Goal: Task Accomplishment & Management: Manage account settings

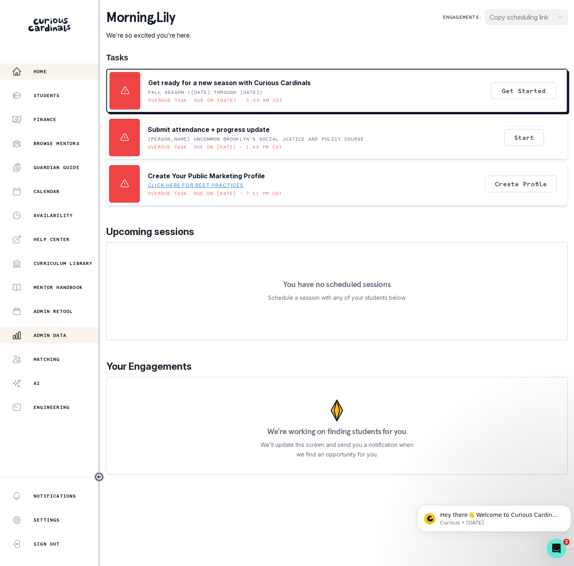
click at [54, 330] on button "Admin Data" at bounding box center [49, 335] width 98 height 16
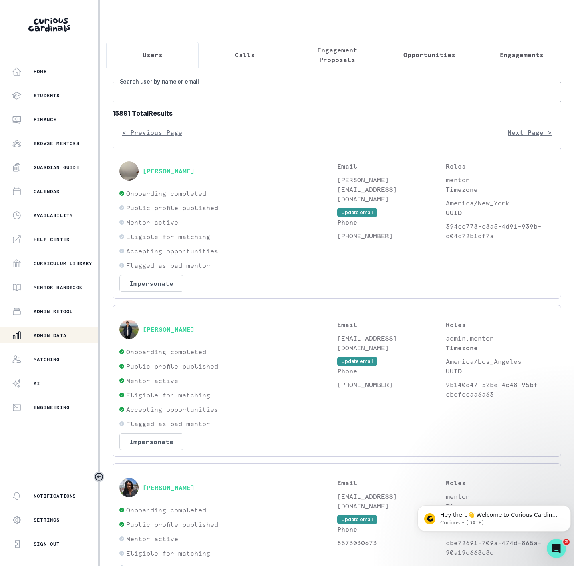
click at [176, 102] on input "Search user by name or email" at bounding box center [337, 92] width 449 height 20
paste input "[PERSON_NAME]"
type input "[PERSON_NAME]"
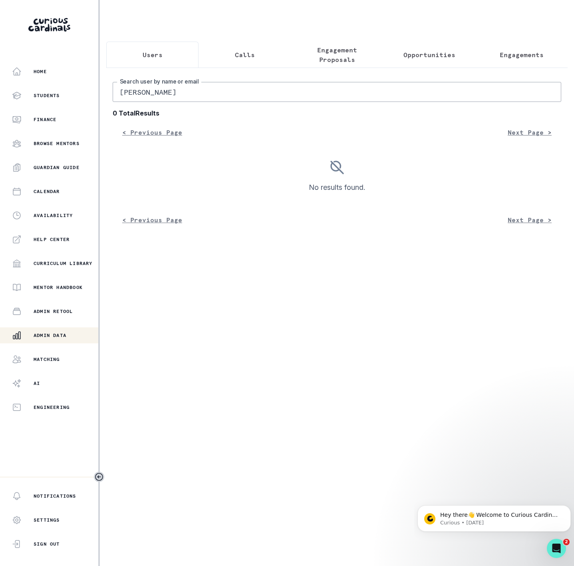
click at [243, 101] on input "[PERSON_NAME]" at bounding box center [337, 92] width 449 height 20
type input "[PERSON_NAME]"
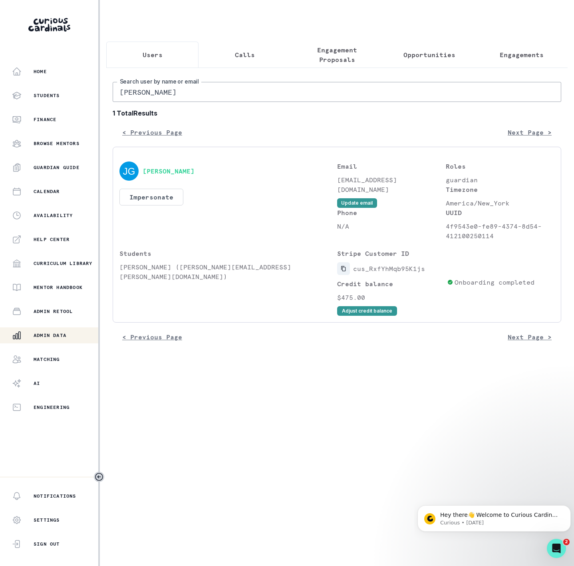
click at [344, 271] on icon "Copied to clipboard" at bounding box center [344, 269] width 6 height 6
click at [342, 271] on icon "Copied to clipboard" at bounding box center [343, 268] width 4 height 5
drag, startPoint x: 219, startPoint y: 101, endPoint x: 66, endPoint y: 107, distance: 152.8
click at [66, 107] on div "Home Students Finance Browse Mentors Guardian Guide Calendar Availability Help …" at bounding box center [287, 283] width 574 height 566
paste input "[PERSON_NAME]"
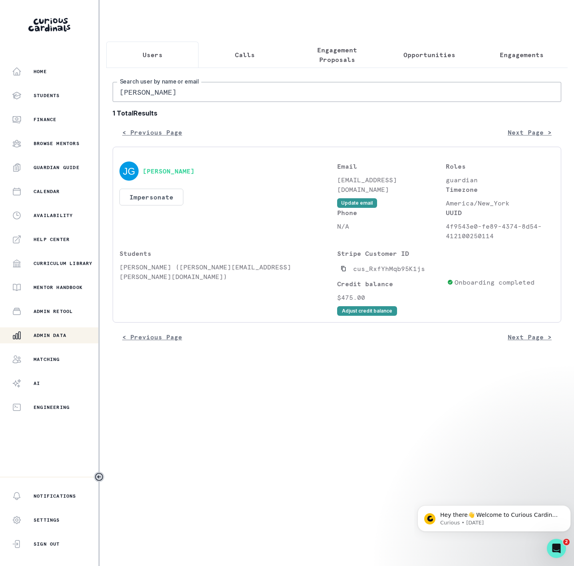
type input "[PERSON_NAME]"
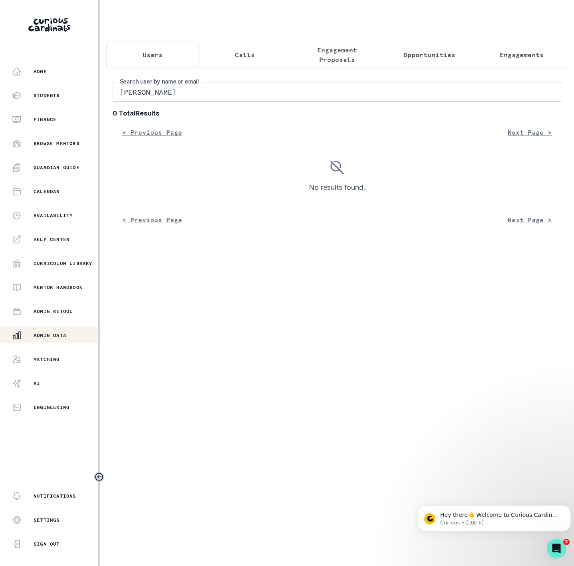
click at [124, 102] on input "[PERSON_NAME]" at bounding box center [337, 92] width 449 height 20
click at [121, 101] on input "[PERSON_NAME]" at bounding box center [337, 92] width 449 height 20
click at [199, 102] on input "[PERSON_NAME]" at bounding box center [337, 92] width 449 height 20
click at [197, 102] on input "[PERSON_NAME]" at bounding box center [337, 92] width 449 height 20
drag, startPoint x: 174, startPoint y: 102, endPoint x: 103, endPoint y: 96, distance: 71.0
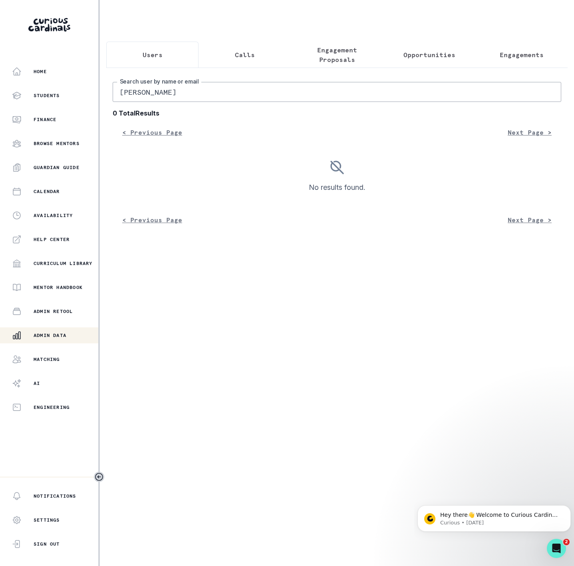
click at [105, 96] on main "Users Calls Engagement Proposals Opportunities Engagements [PERSON_NAME] Search…" at bounding box center [337, 283] width 475 height 566
paste input "[PERSON_NAME]"
type input "[PERSON_NAME]"
click at [122, 102] on input "[PERSON_NAME]" at bounding box center [337, 92] width 449 height 20
drag, startPoint x: 117, startPoint y: 110, endPoint x: 76, endPoint y: 118, distance: 41.8
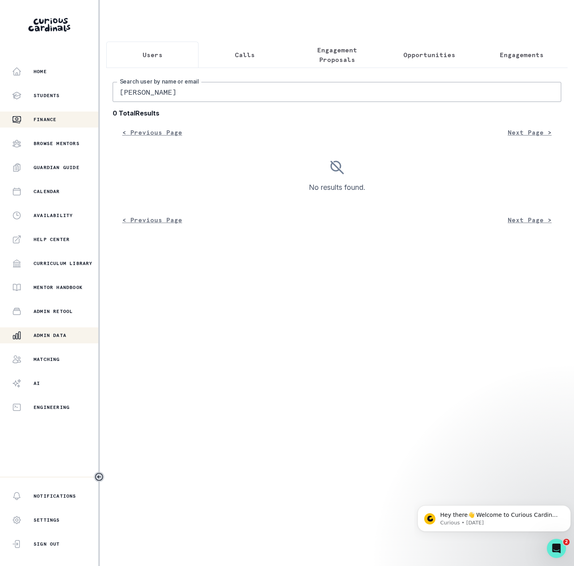
click at [76, 118] on div "Home Students Finance Browse Mentors Guardian Guide Calendar Availability Help …" at bounding box center [287, 283] width 574 height 566
type input "kimangelam"
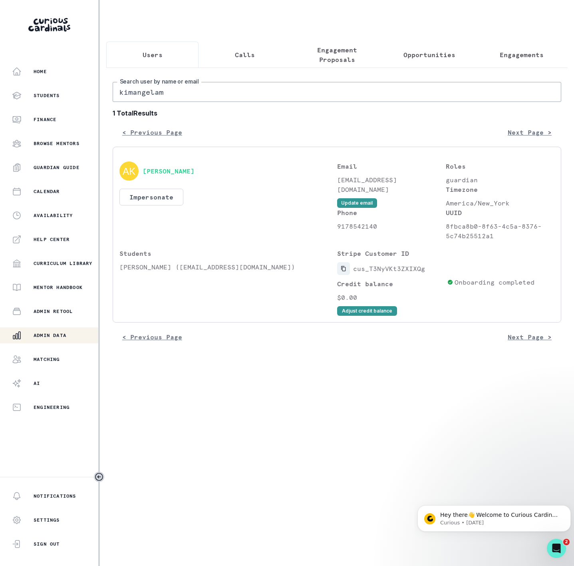
click at [345, 271] on icon "Copied to clipboard" at bounding box center [344, 269] width 6 height 6
drag, startPoint x: 337, startPoint y: 189, endPoint x: 431, endPoint y: 189, distance: 93.5
click at [431, 189] on p "[EMAIL_ADDRESS][DOMAIN_NAME]" at bounding box center [391, 184] width 109 height 19
copy p "[EMAIL_ADDRESS][DOMAIN_NAME]"
drag, startPoint x: 171, startPoint y: 95, endPoint x: 91, endPoint y: 98, distance: 79.6
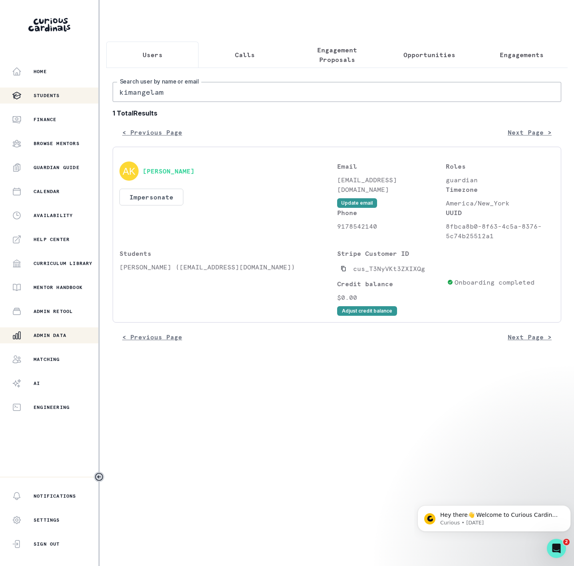
click at [92, 98] on div "Home Students Finance Browse Mentors Guardian Guide Calendar Availability Help …" at bounding box center [287, 283] width 574 height 566
paste input "[PERSON_NAME] Science Mentorship"
type input "[PERSON_NAME] Science Mentorship"
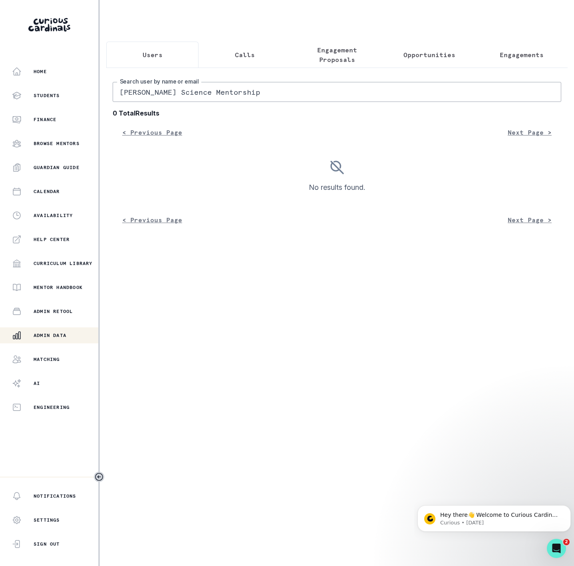
click at [514, 53] on p "Engagements" at bounding box center [522, 55] width 44 height 10
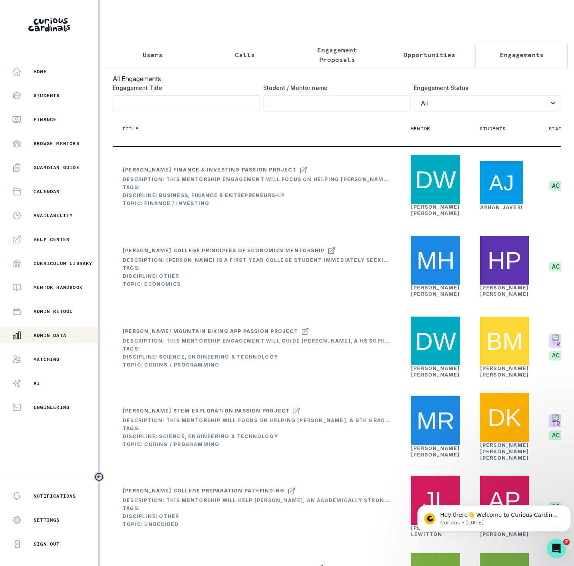
click at [168, 111] on input "Engagement Title" at bounding box center [187, 103] width 148 height 16
paste input "[PERSON_NAME] Science Mentorship"
type input "[PERSON_NAME] Science Mentorship"
click button "submit" at bounding box center [0, 0] width 0 height 0
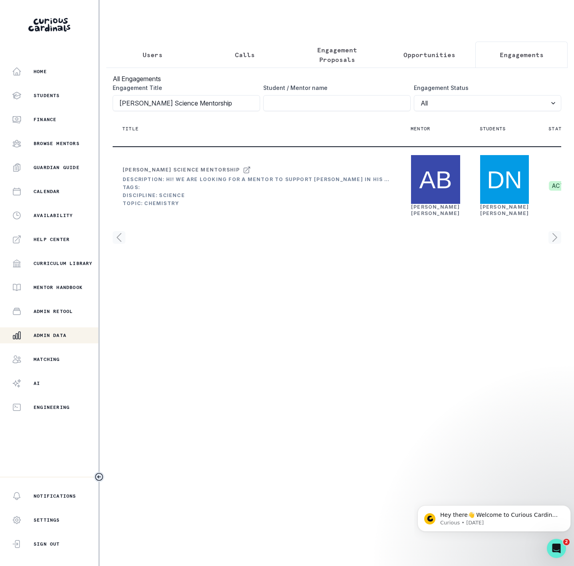
click at [96, 474] on icon "Toggle sidebar" at bounding box center [99, 477] width 10 height 10
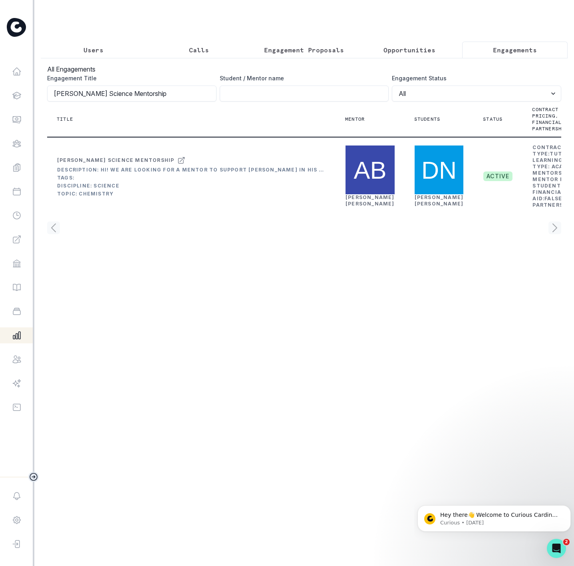
scroll to position [0, 62]
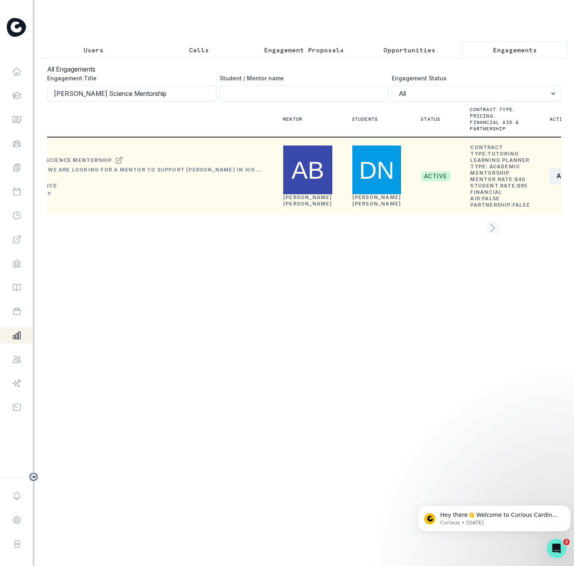
click at [550, 184] on button "Actions" at bounding box center [574, 176] width 48 height 16
click at [479, 237] on button "Edit" at bounding box center [507, 235] width 89 height 13
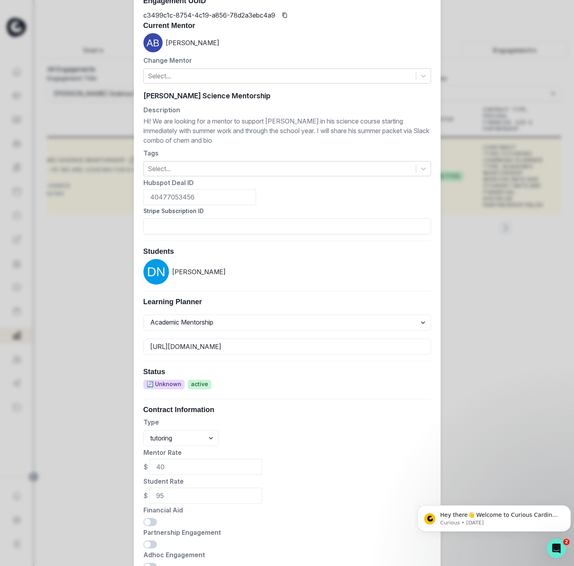
scroll to position [124, 0]
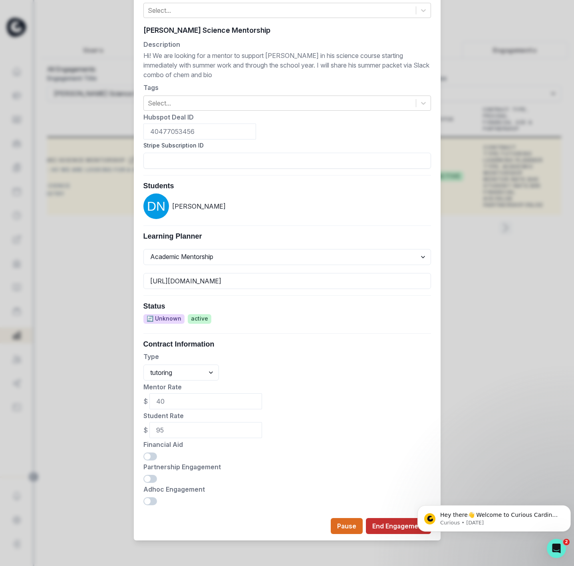
click at [374, 526] on button "End Engagement" at bounding box center [398, 526] width 65 height 16
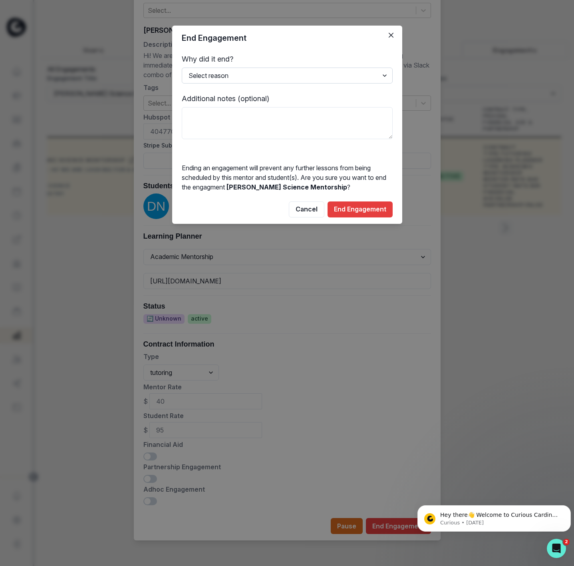
click at [220, 74] on select "Select reason Completed Ended by customer Ended by mentor Other (please add add…" at bounding box center [287, 76] width 211 height 16
select select "Other"
click at [182, 68] on select "Select reason Completed Ended by customer Ended by mentor Other (please add add…" at bounding box center [287, 76] width 211 height 16
drag, startPoint x: 216, startPoint y: 111, endPoint x: 227, endPoint y: 113, distance: 11.1
click at [216, 111] on textarea at bounding box center [287, 123] width 211 height 32
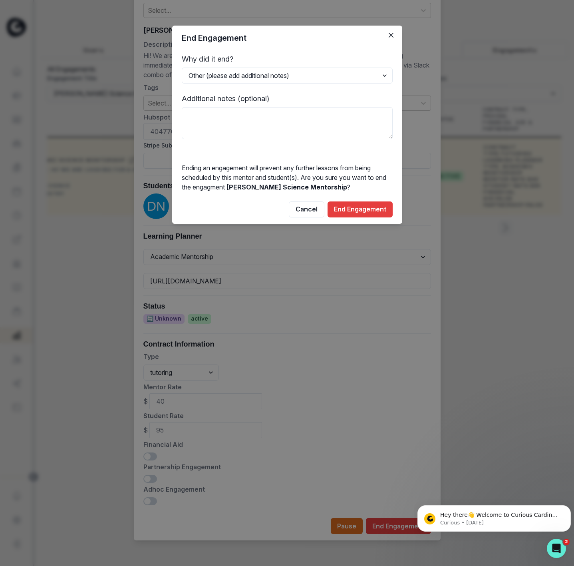
paste textarea "family_unresponsive"
type textarea "family_unresponsive"
click at [371, 208] on button "End Engagement" at bounding box center [360, 209] width 65 height 16
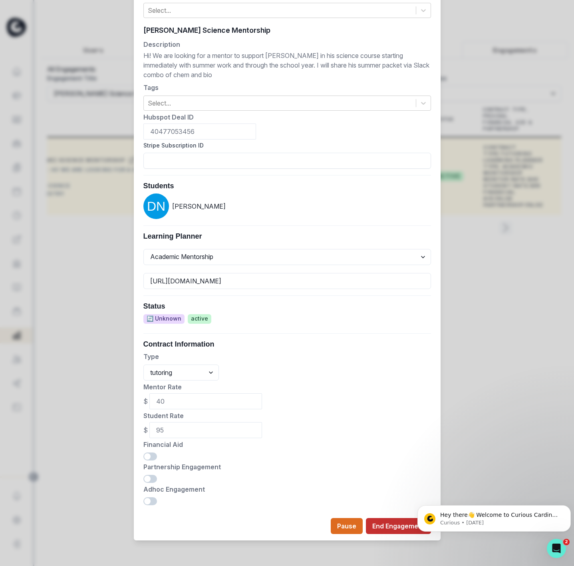
click at [397, 529] on button "End Engagement" at bounding box center [398, 526] width 65 height 16
select select "Other"
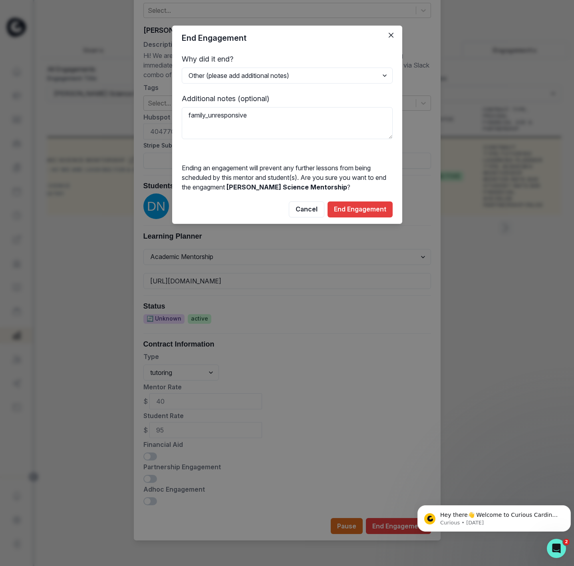
click at [455, 255] on div "End Engagement Why did it end? Select reason Completed Ended by customer Ended …" at bounding box center [287, 283] width 574 height 566
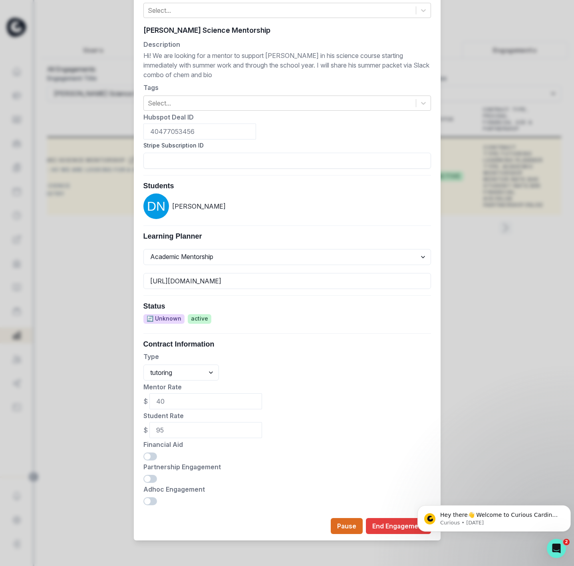
click at [497, 222] on div "Edit Engagement Engagement UUID c3499c1c-8754-4c19-a856-78d2a3ebc4a9 Current Me…" at bounding box center [287, 283] width 574 height 566
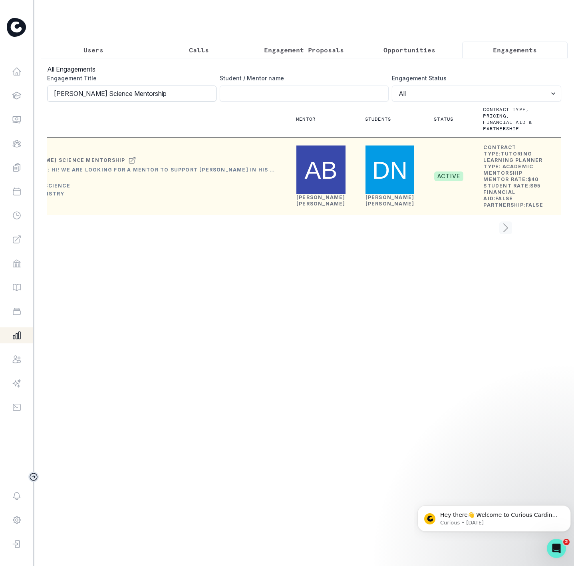
click at [171, 101] on input "[PERSON_NAME] Science Mentorship" at bounding box center [132, 94] width 170 height 16
click button "submit" at bounding box center [0, 0] width 0 height 0
drag, startPoint x: 102, startPoint y: 48, endPoint x: 111, endPoint y: 58, distance: 12.5
click at [102, 48] on button "Users" at bounding box center [94, 50] width 106 height 17
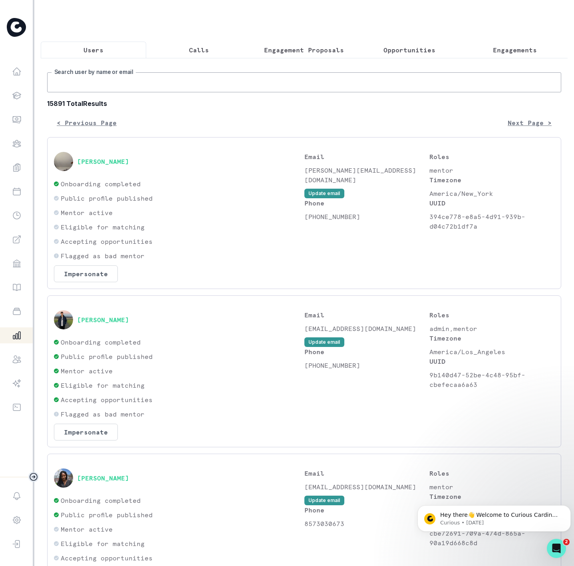
click at [138, 92] on input "Search user by name or email" at bounding box center [304, 82] width 514 height 20
paste input "[PERSON_NAME]"
type input "[PERSON_NAME]"
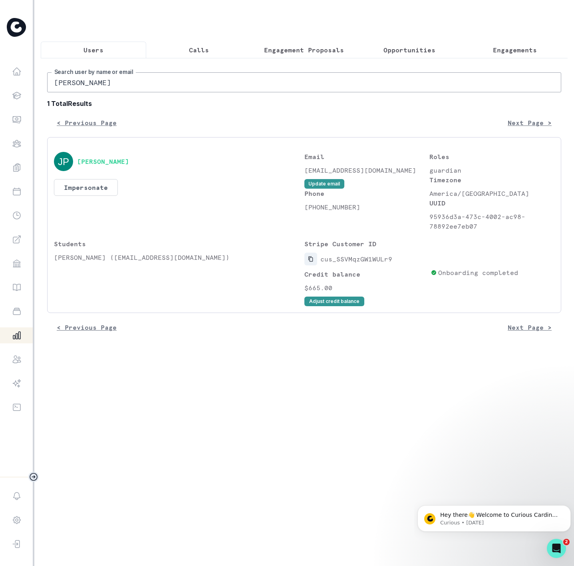
click at [310, 262] on icon "Copied to clipboard" at bounding box center [311, 259] width 6 height 6
click at [339, 306] on button "Adjust credit balance" at bounding box center [335, 302] width 60 height 10
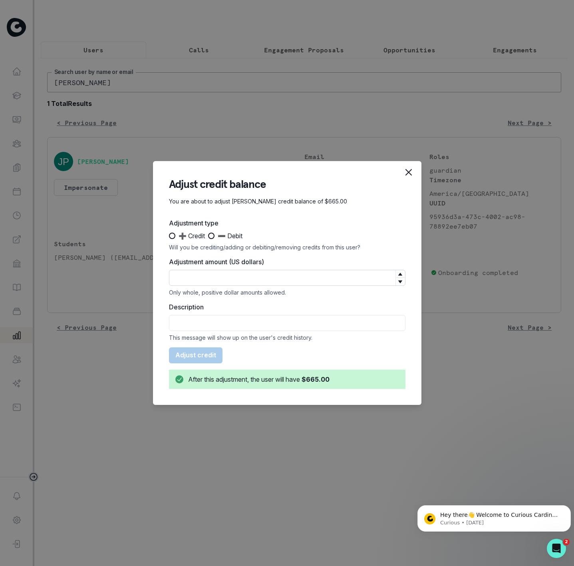
drag, startPoint x: 172, startPoint y: 238, endPoint x: 184, endPoint y: 270, distance: 34.5
click at [171, 238] on span at bounding box center [172, 236] width 6 height 6
click at [169, 236] on input "➕ Credit" at bounding box center [169, 236] width 0 height 0
radio input "true"
click at [188, 276] on input "Adjustment amount (US dollars)" at bounding box center [287, 278] width 237 height 16
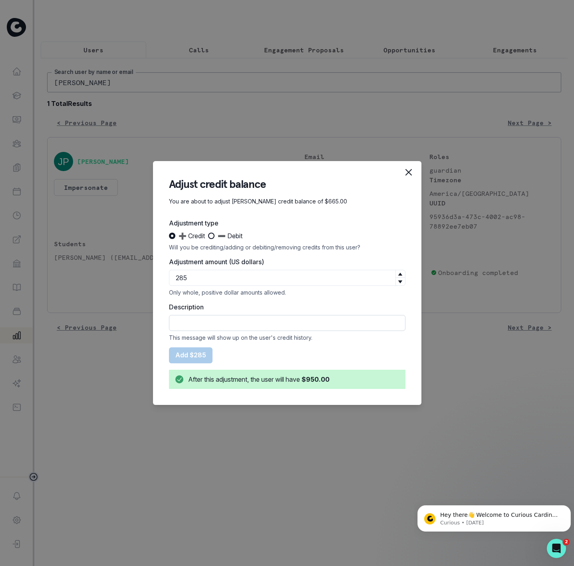
type input "285"
click at [199, 323] on input "Description" at bounding box center [287, 323] width 237 height 16
type input "CREDIT CAPPED DEDUCTION"
click at [183, 354] on button "Add $285" at bounding box center [191, 355] width 44 height 16
